Goal: Task Accomplishment & Management: Manage account settings

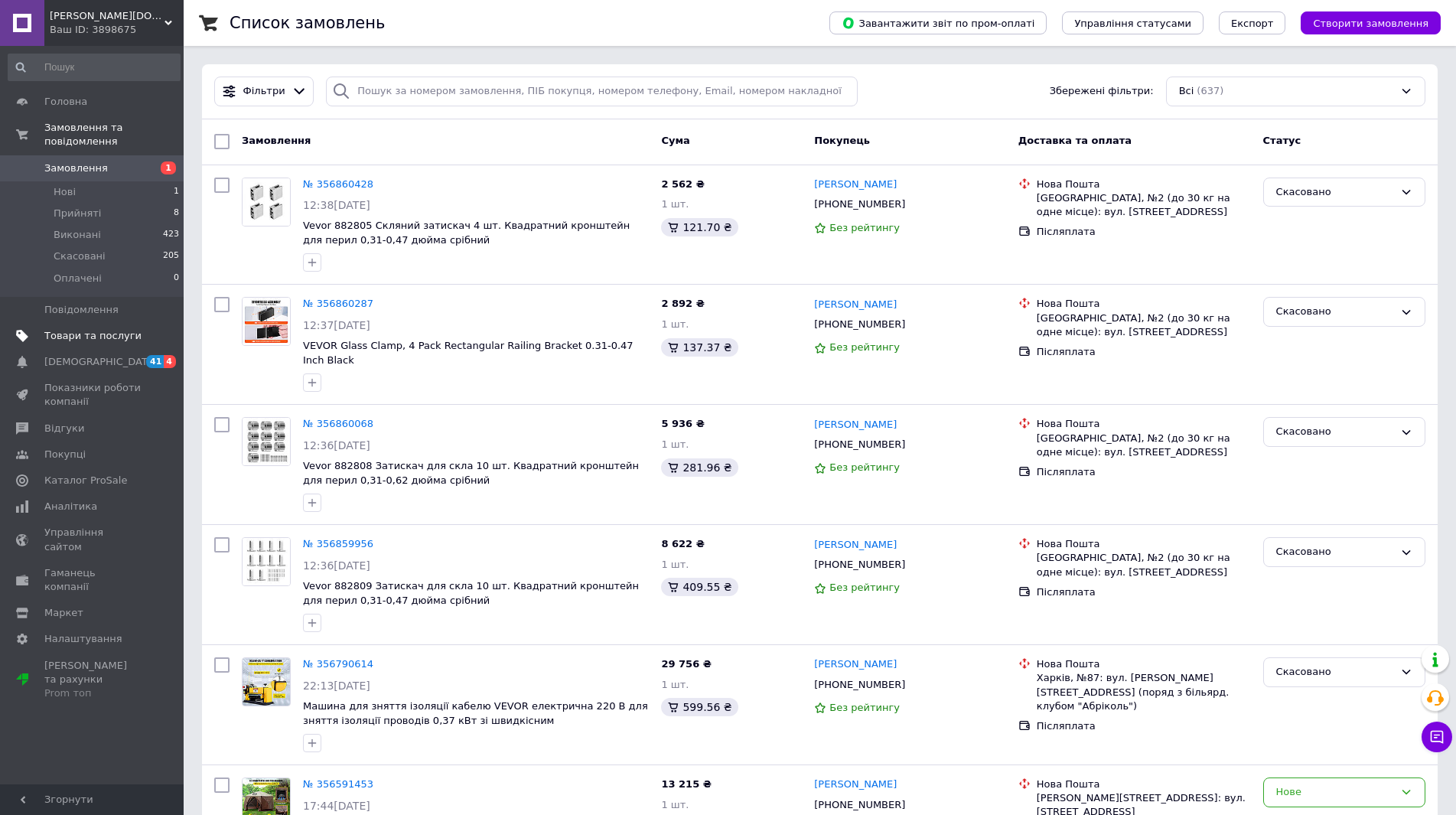
click at [87, 329] on span "Товари та послуги" at bounding box center [93, 335] width 97 height 13
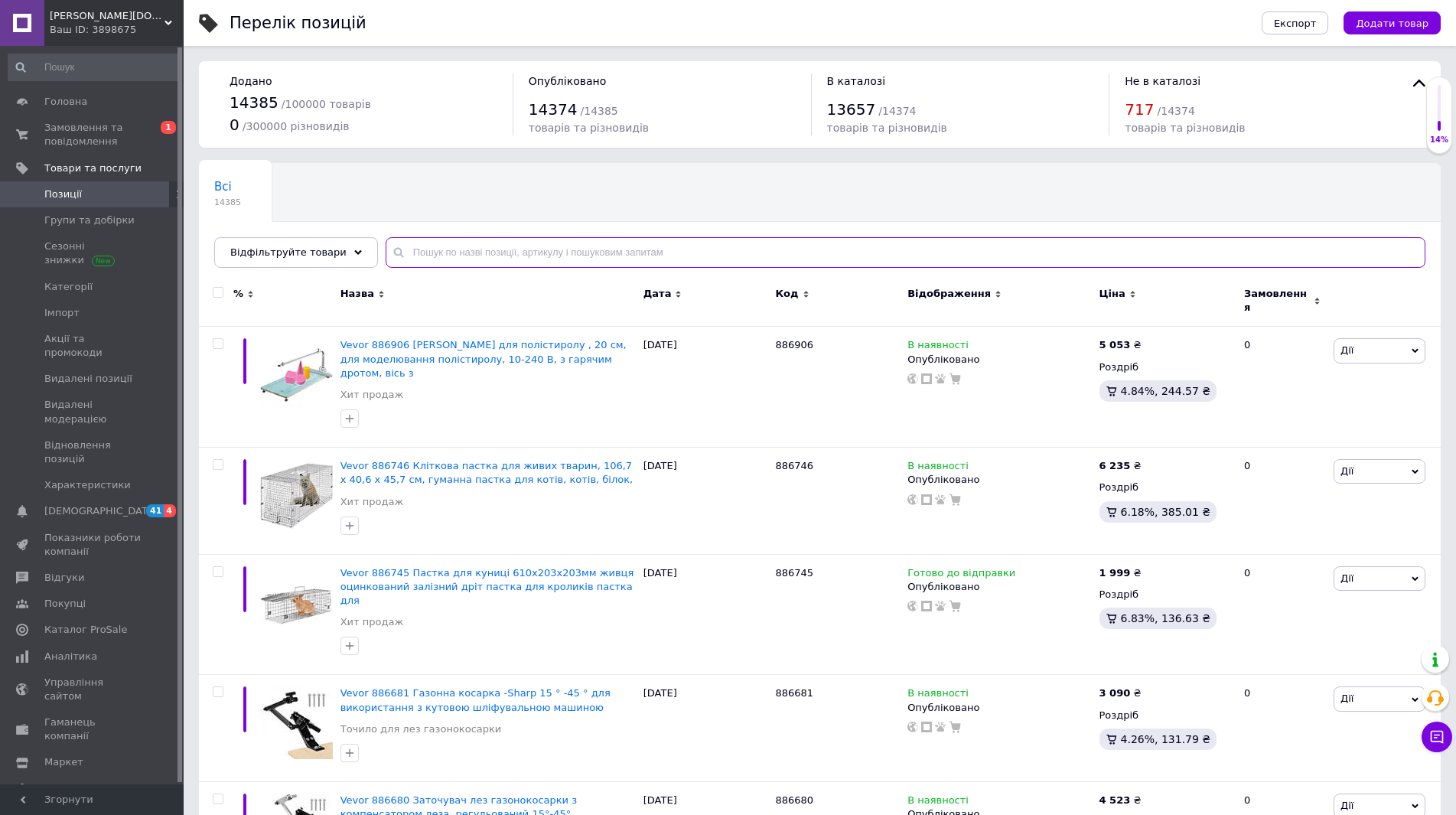
click at [620, 246] on input "text" at bounding box center [905, 252] width 1040 height 31
paste input "VEVOR 253750 600W безперервна запаювальна машина Запаювальна машина Запаювач 6-…"
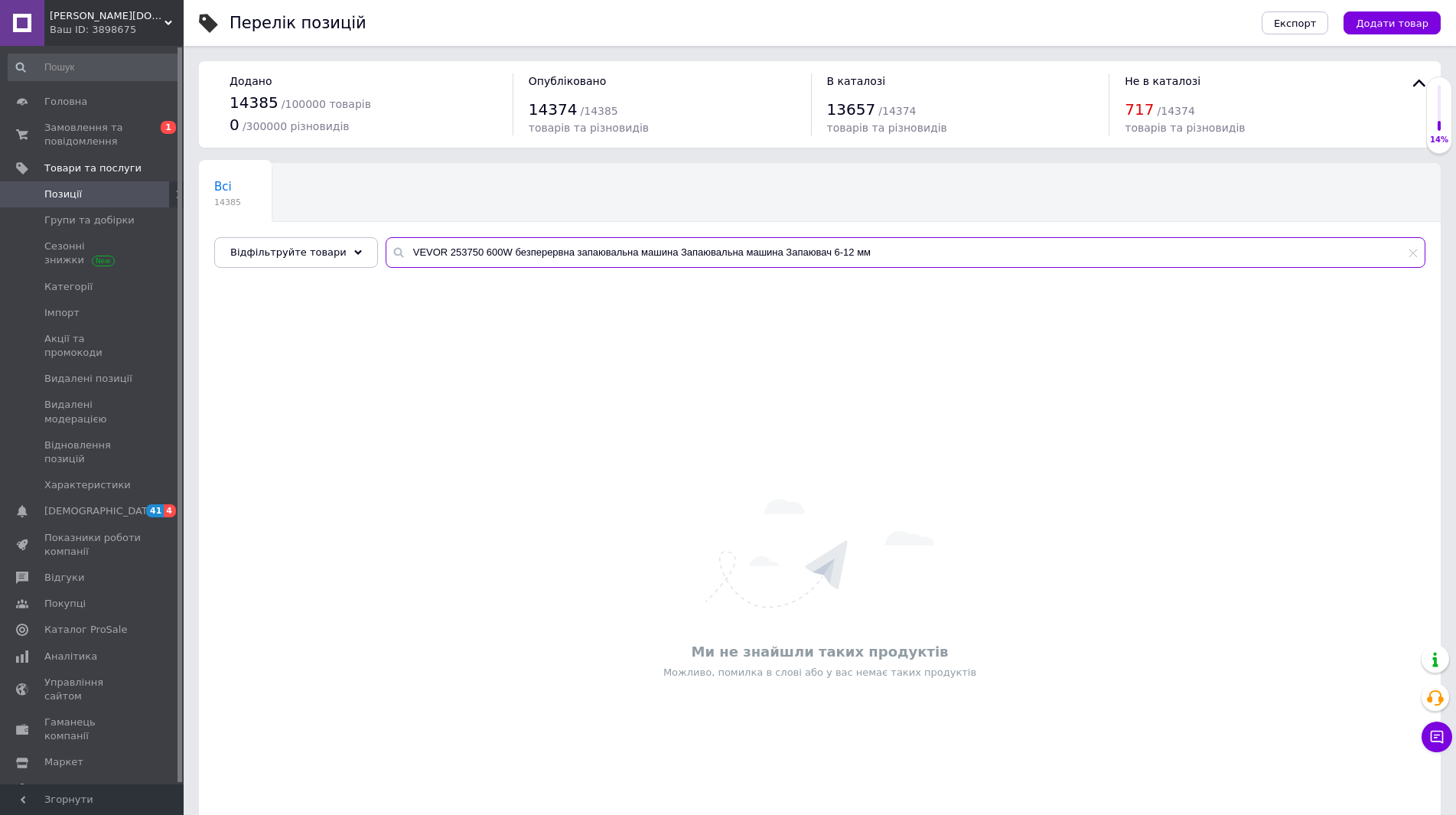
drag, startPoint x: 465, startPoint y: 249, endPoint x: 434, endPoint y: 251, distance: 31.1
click at [434, 251] on input "VEVOR 253750 600W безперервна запаювальна машина Запаювальна машина Запаювач 6-…" at bounding box center [905, 252] width 1040 height 31
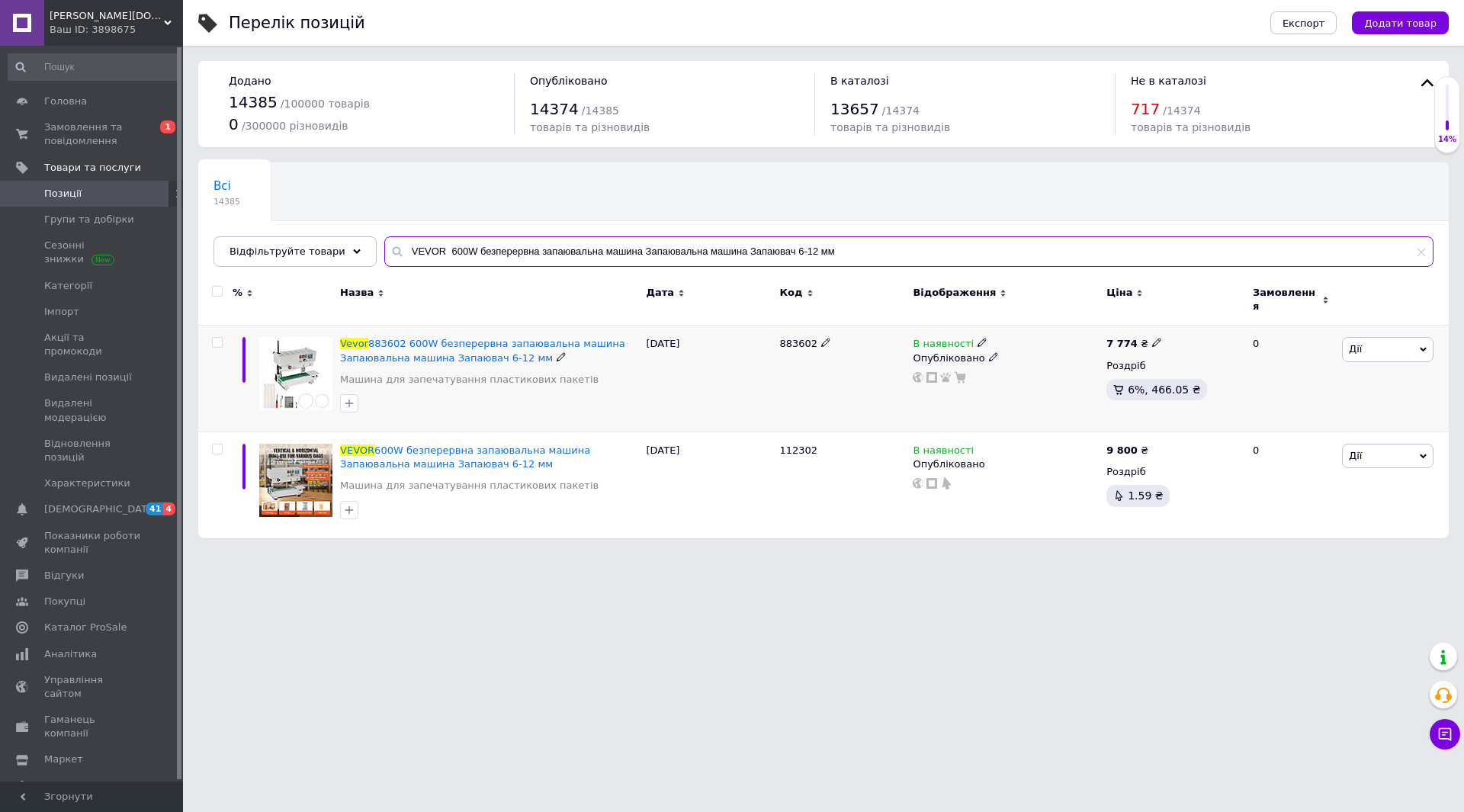
type input "VEVOR 600W безперервна запаювальна машина Запаювальна машина Запаювач 6-12 мм"
click at [1152, 338] on use at bounding box center [1156, 342] width 9 height 9
type input "7"
type input "10600"
click at [1085, 386] on div "Комісія за замовлення" at bounding box center [1006, 380] width 183 height 39
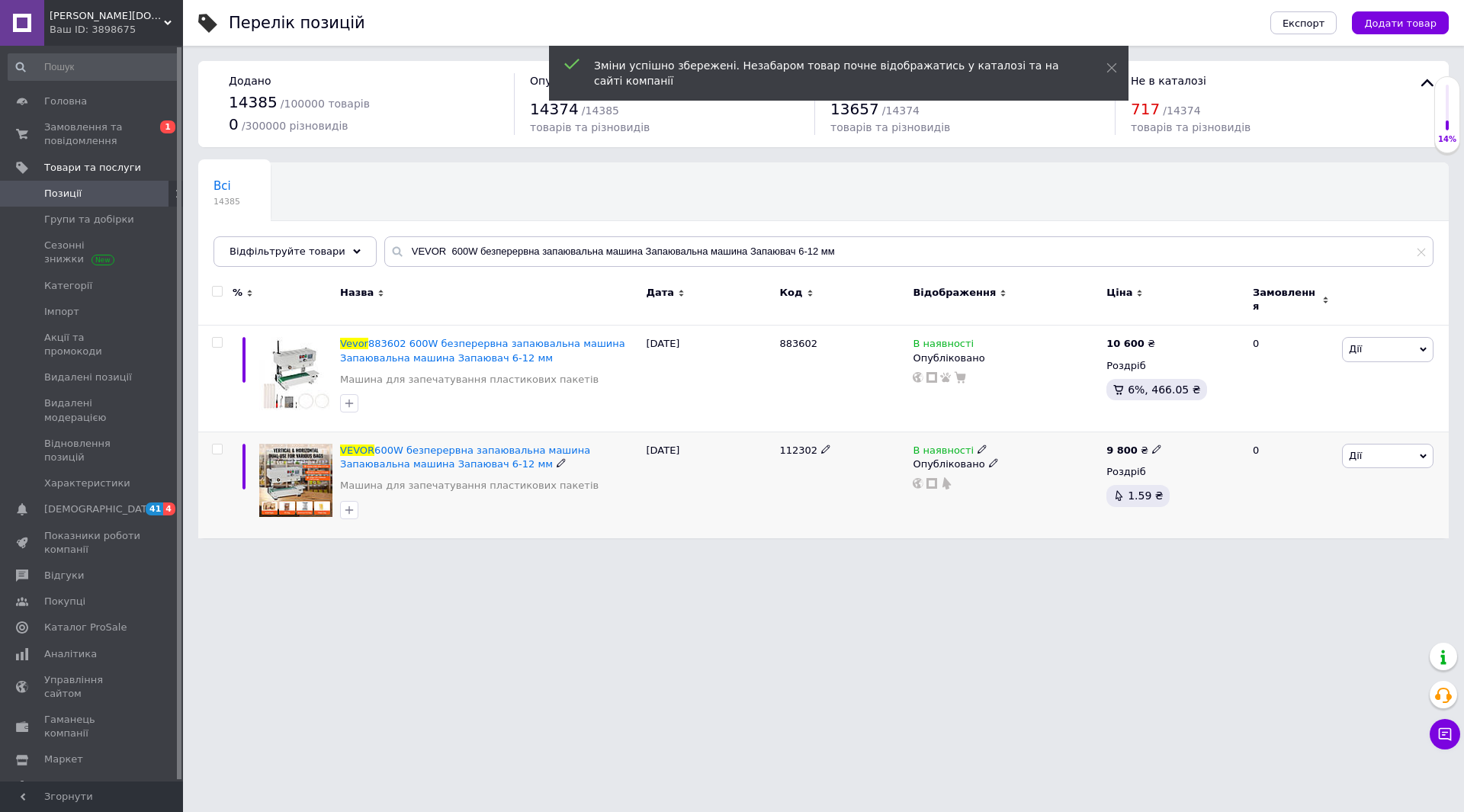
click at [1152, 445] on icon at bounding box center [1157, 449] width 9 height 9
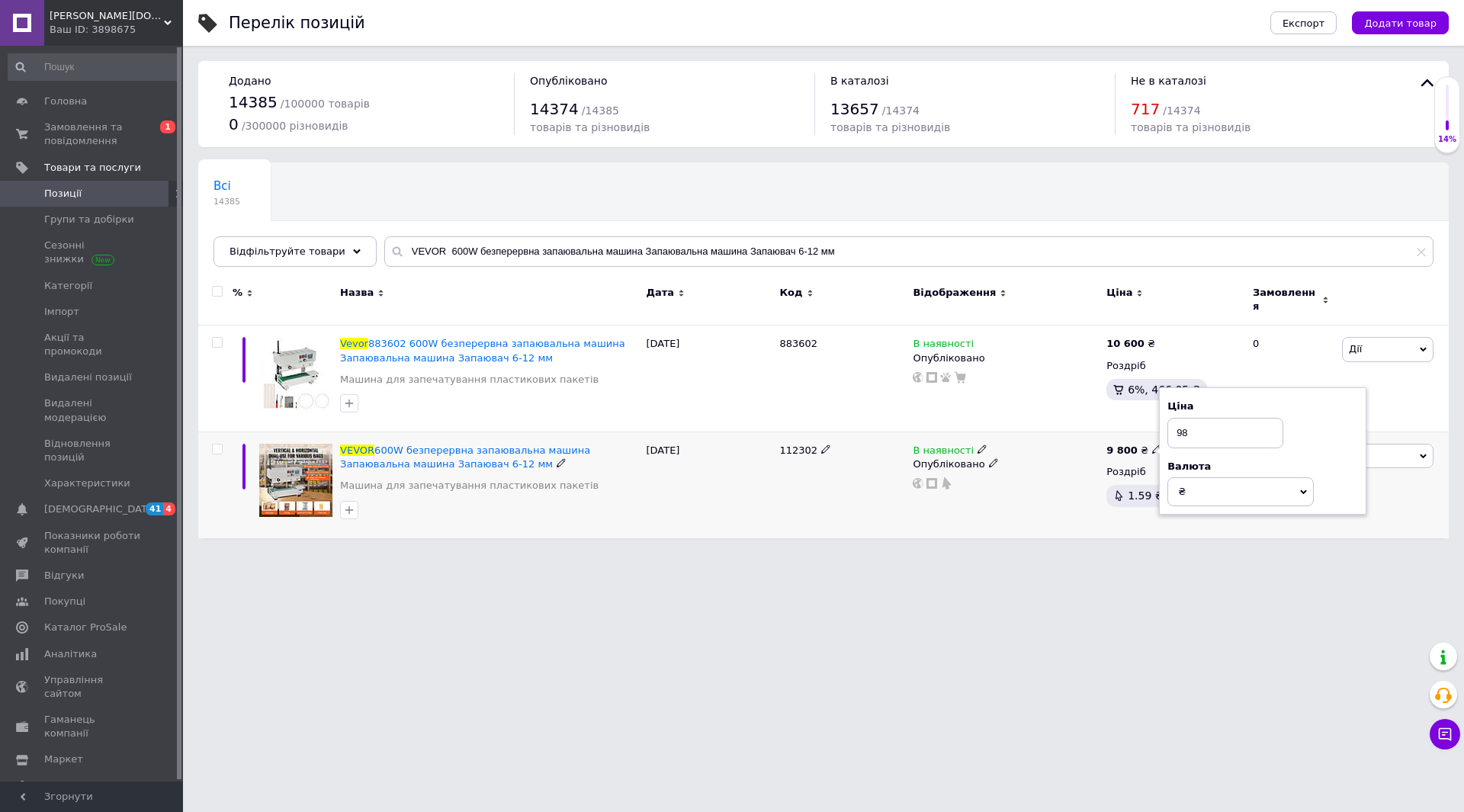
type input "9"
type input "10599"
click at [1018, 511] on div "В наявності Опубліковано" at bounding box center [1007, 484] width 194 height 106
drag, startPoint x: 834, startPoint y: 244, endPoint x: 289, endPoint y: 278, distance: 546.1
click at [289, 278] on div "Всі 14385 Ok Відфільтровано... Зберегти Нічого не знайдено Можливо, помилка у с…" at bounding box center [824, 350] width 1251 height 376
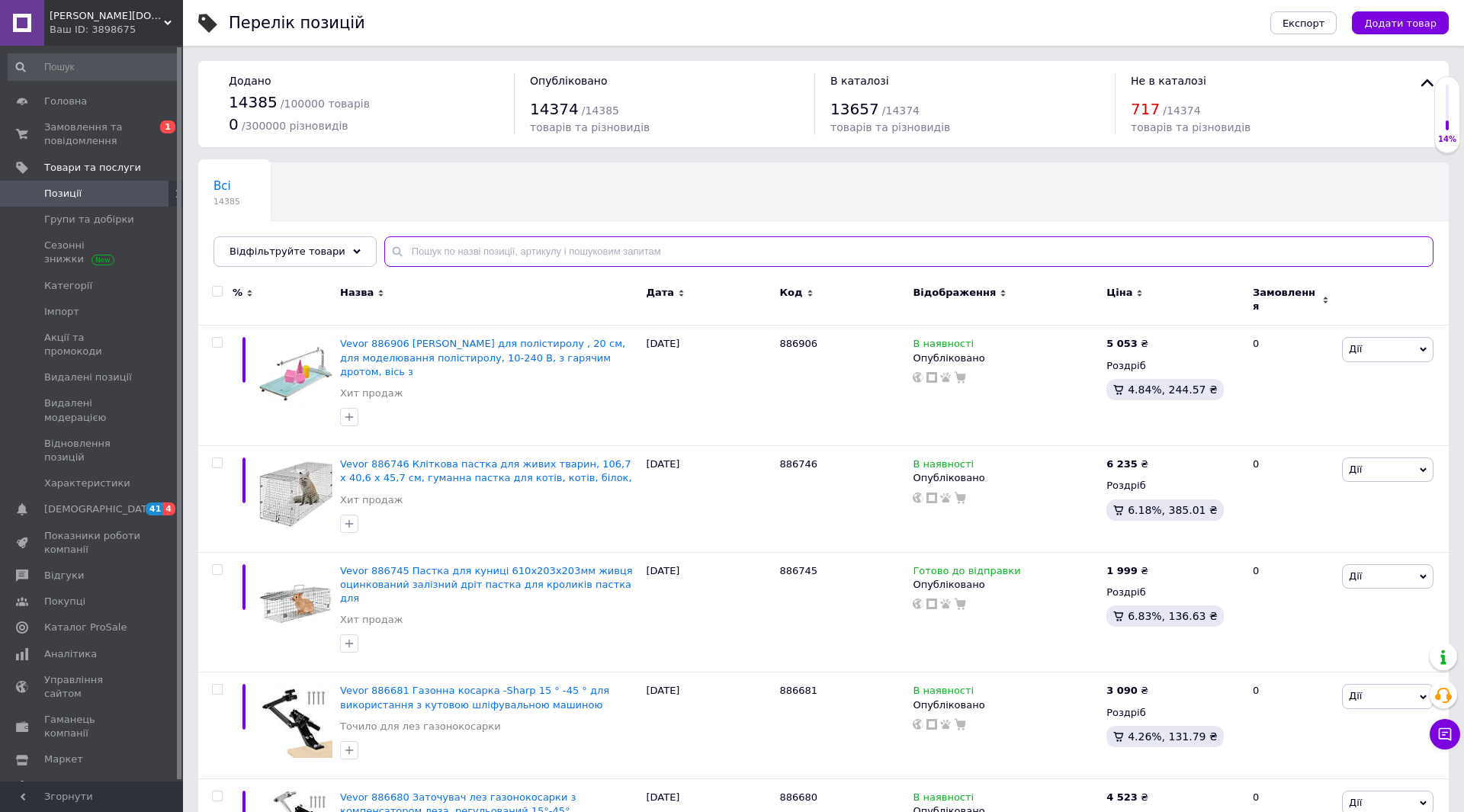
click at [428, 247] on input "text" at bounding box center [909, 251] width 1049 height 31
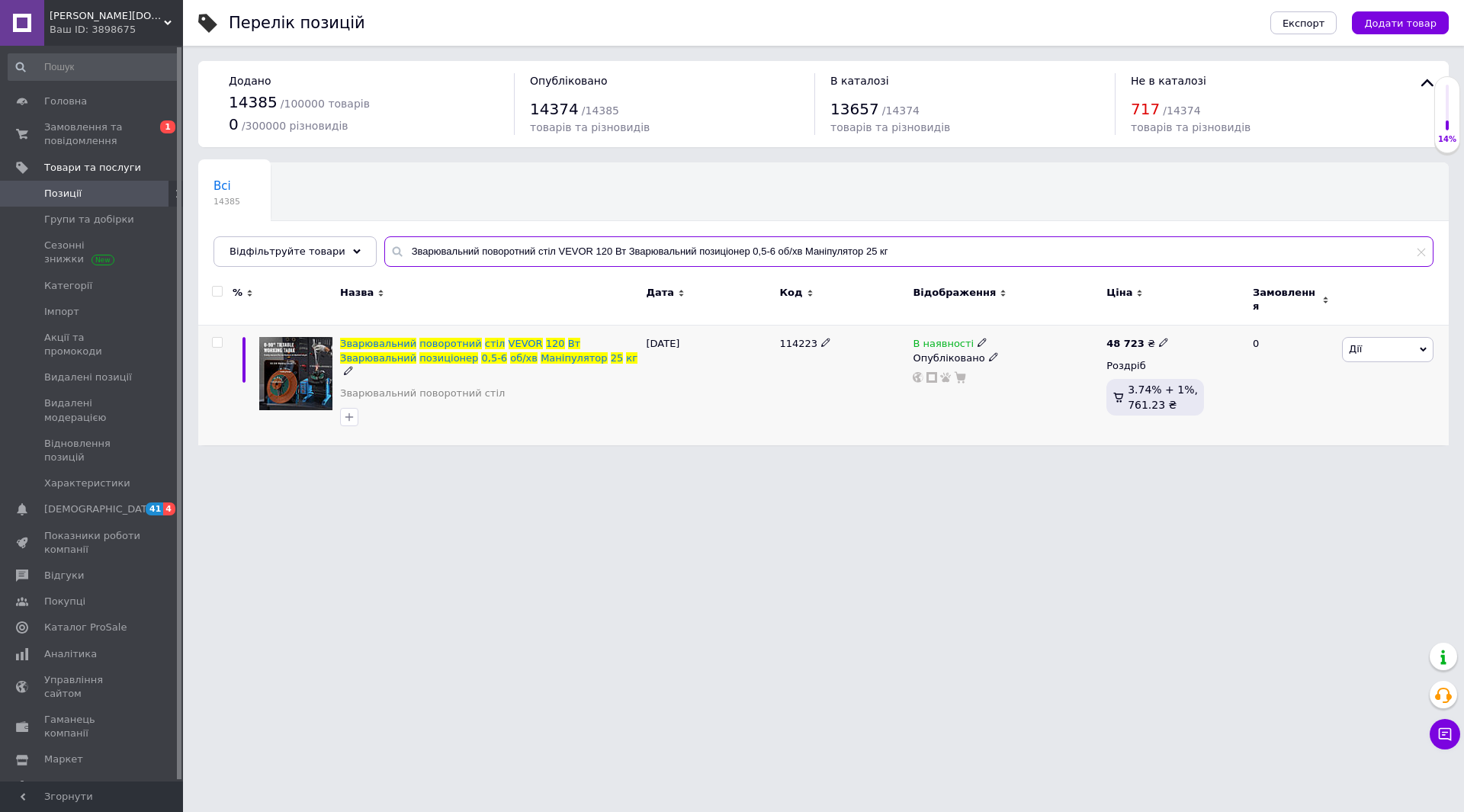
type input "Зварювальний поворотний стіл VEVOR 120 Вт Зварювальний позиціонер 0,5-6 об/хв М…"
click at [1160, 337] on icon at bounding box center [1164, 342] width 9 height 9
type input "49999"
click at [1053, 371] on div at bounding box center [1006, 377] width 189 height 12
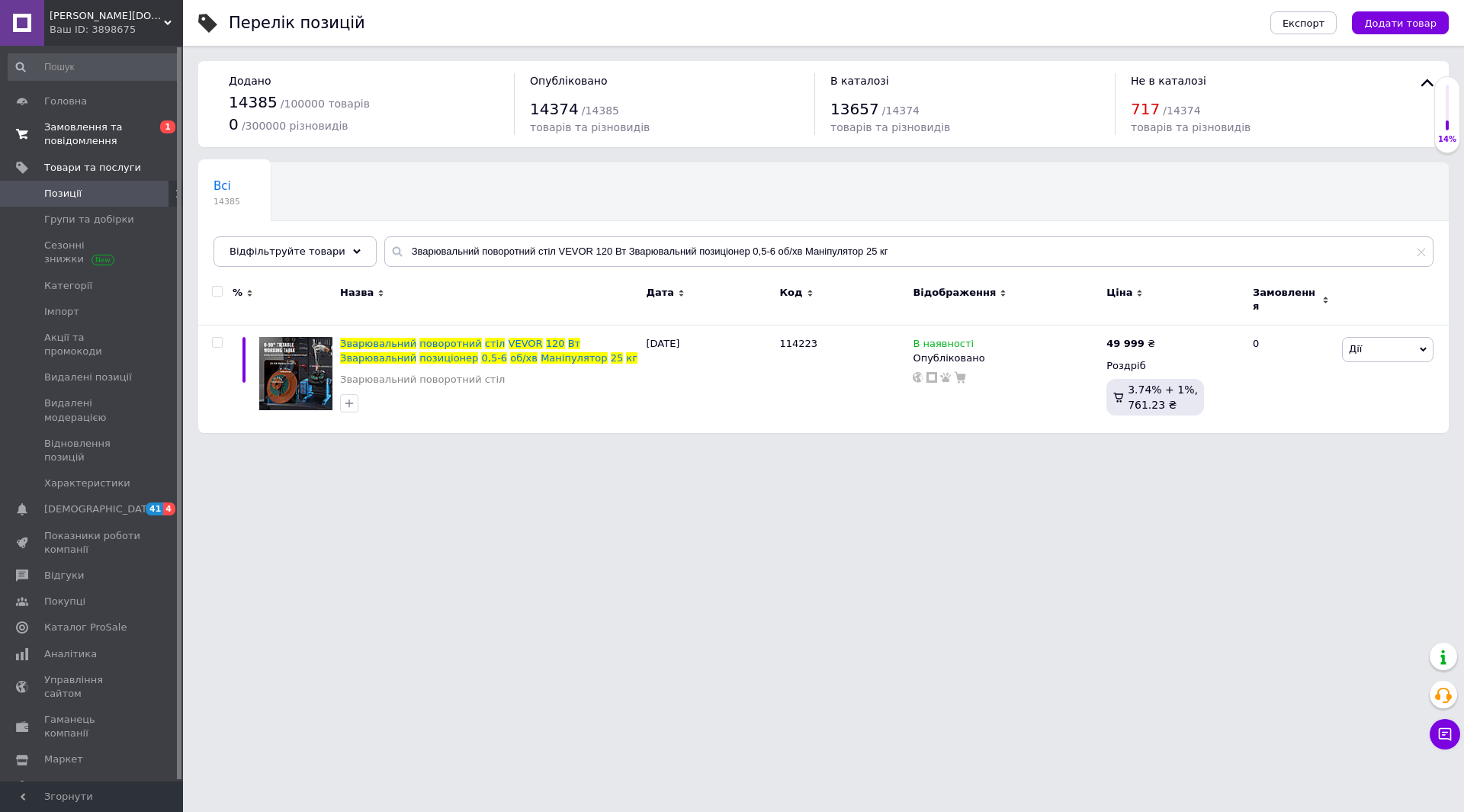
click at [91, 125] on span "Замовлення та повідомлення" at bounding box center [92, 134] width 97 height 28
